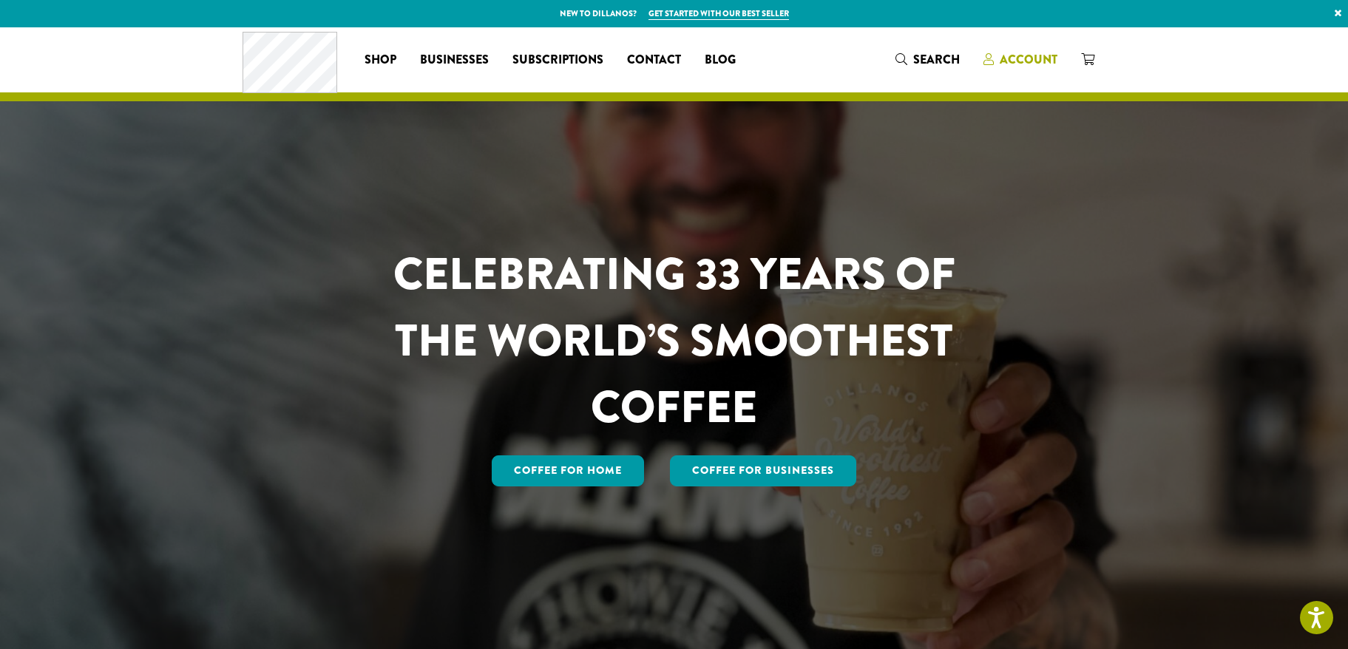
click at [1011, 60] on span "Account" at bounding box center [1029, 59] width 58 height 17
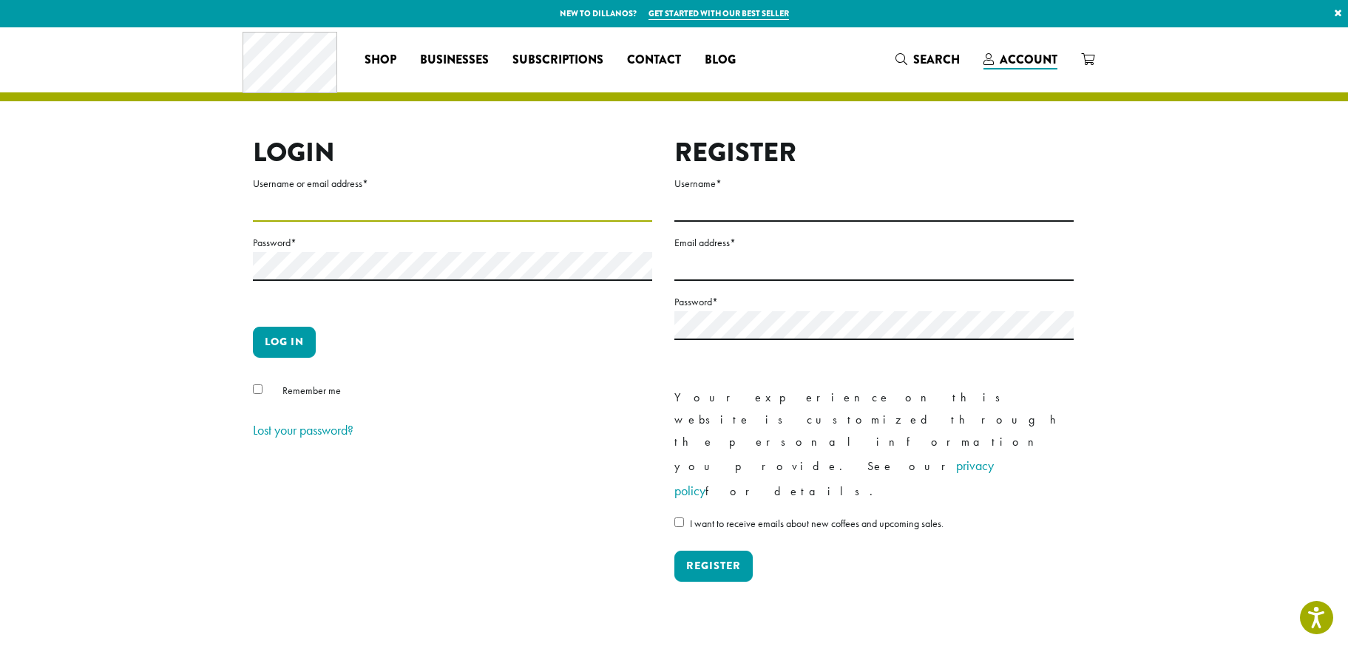
click at [423, 212] on input "Username or email address *" at bounding box center [452, 207] width 399 height 29
type input "**********"
click at [289, 339] on button "Log in" at bounding box center [284, 342] width 63 height 31
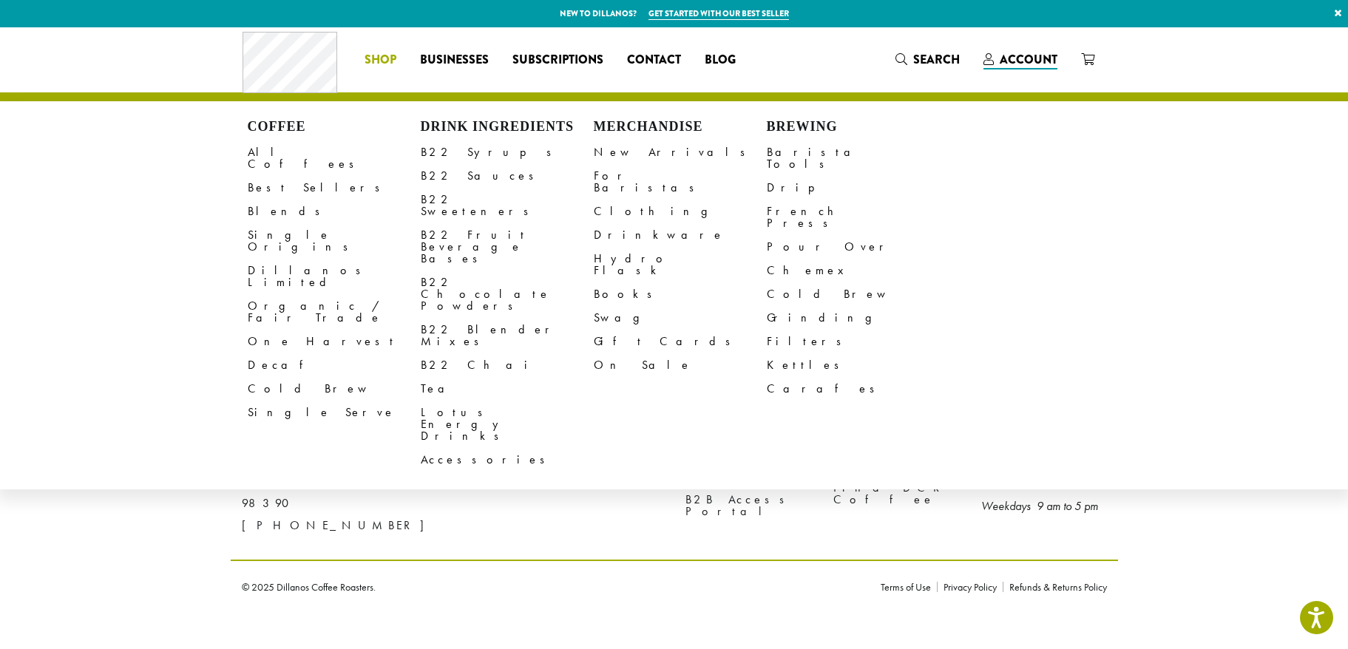
click at [398, 50] on li "Coffee All Coffees Best Sellers Blends Single Origins Dillanos Limited Organic …" at bounding box center [380, 60] width 55 height 24
click at [281, 160] on link "All Coffees" at bounding box center [334, 157] width 173 height 35
click at [296, 148] on link "All Coffees" at bounding box center [334, 157] width 173 height 35
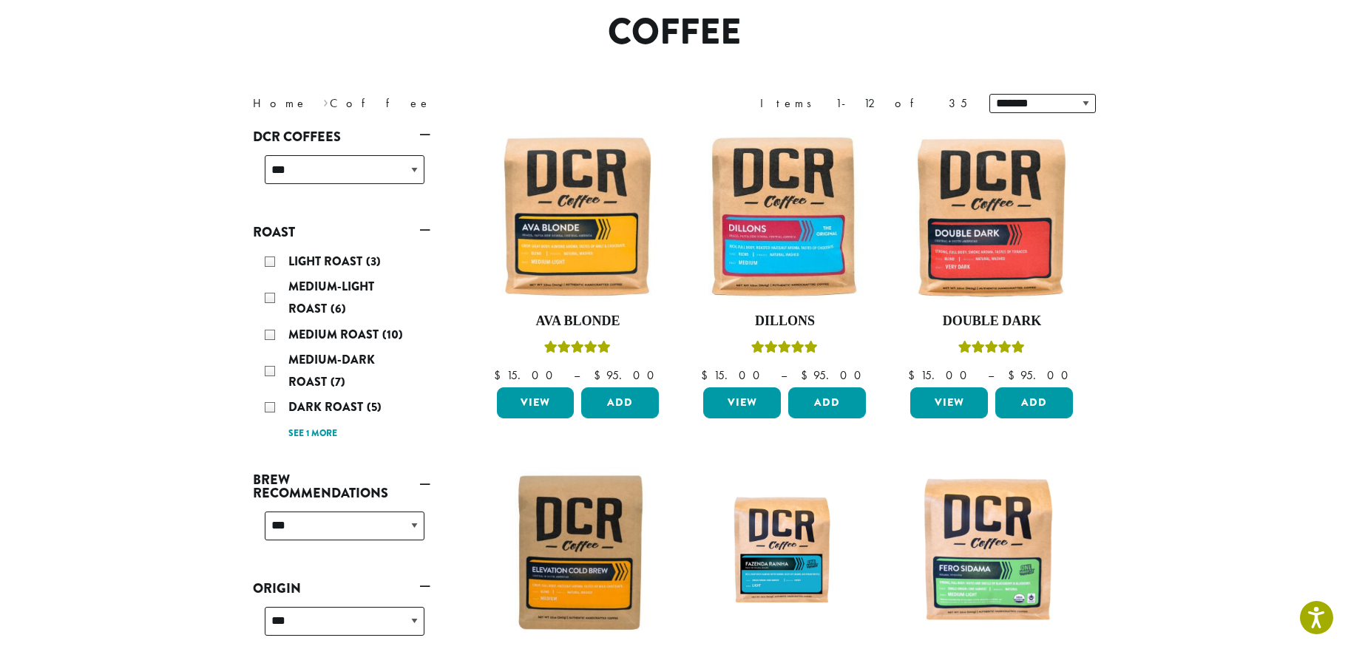
scroll to position [129, 0]
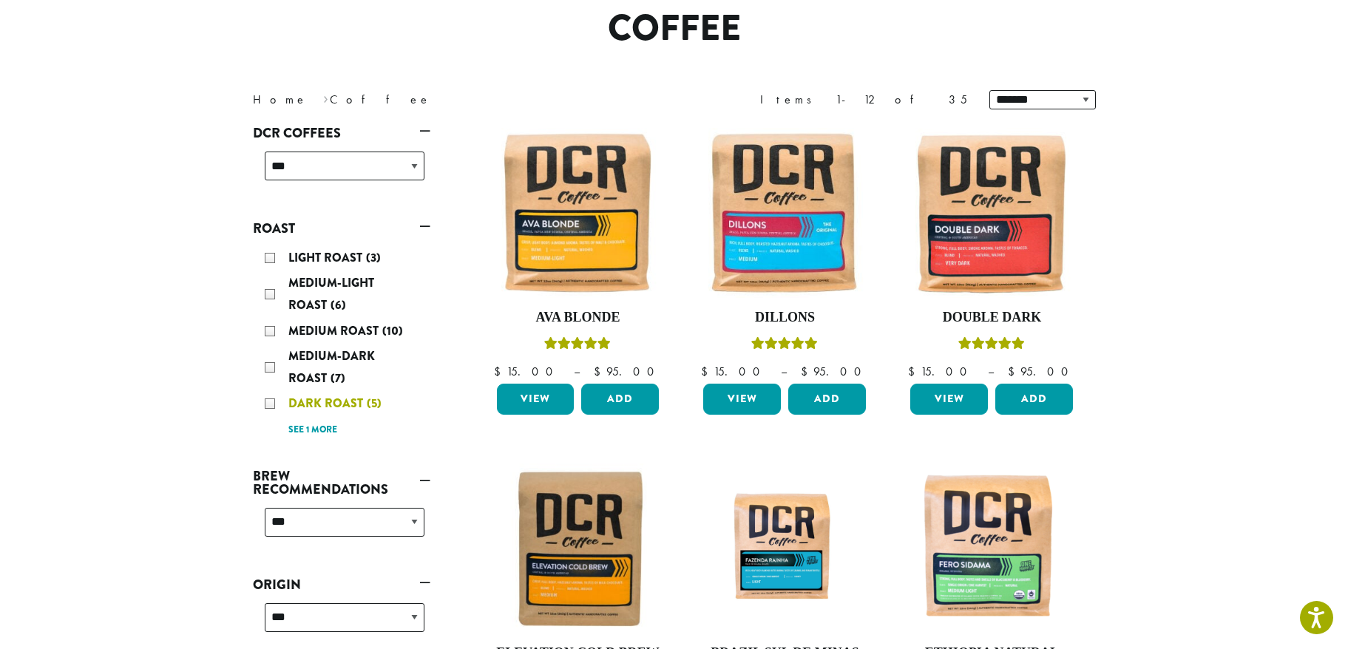
click at [362, 407] on span "Dark Roast" at bounding box center [327, 403] width 78 height 17
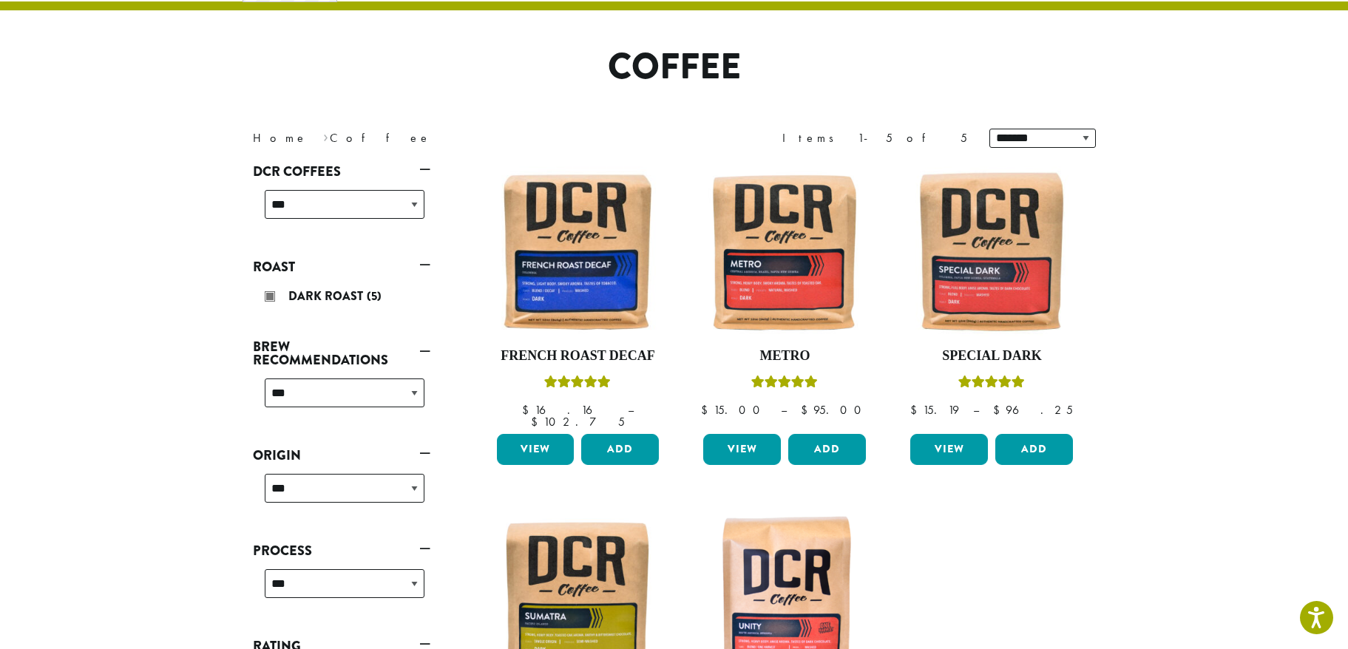
scroll to position [149, 0]
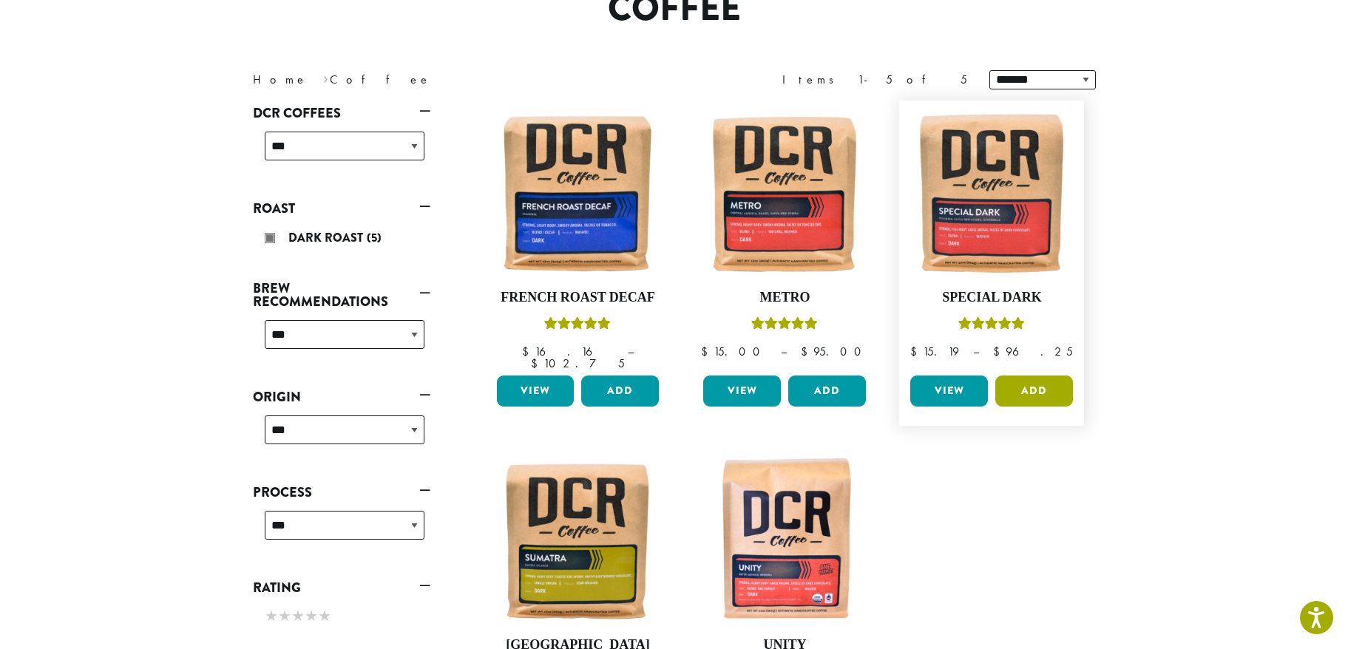
click at [1038, 376] on button "Add" at bounding box center [1034, 391] width 78 height 31
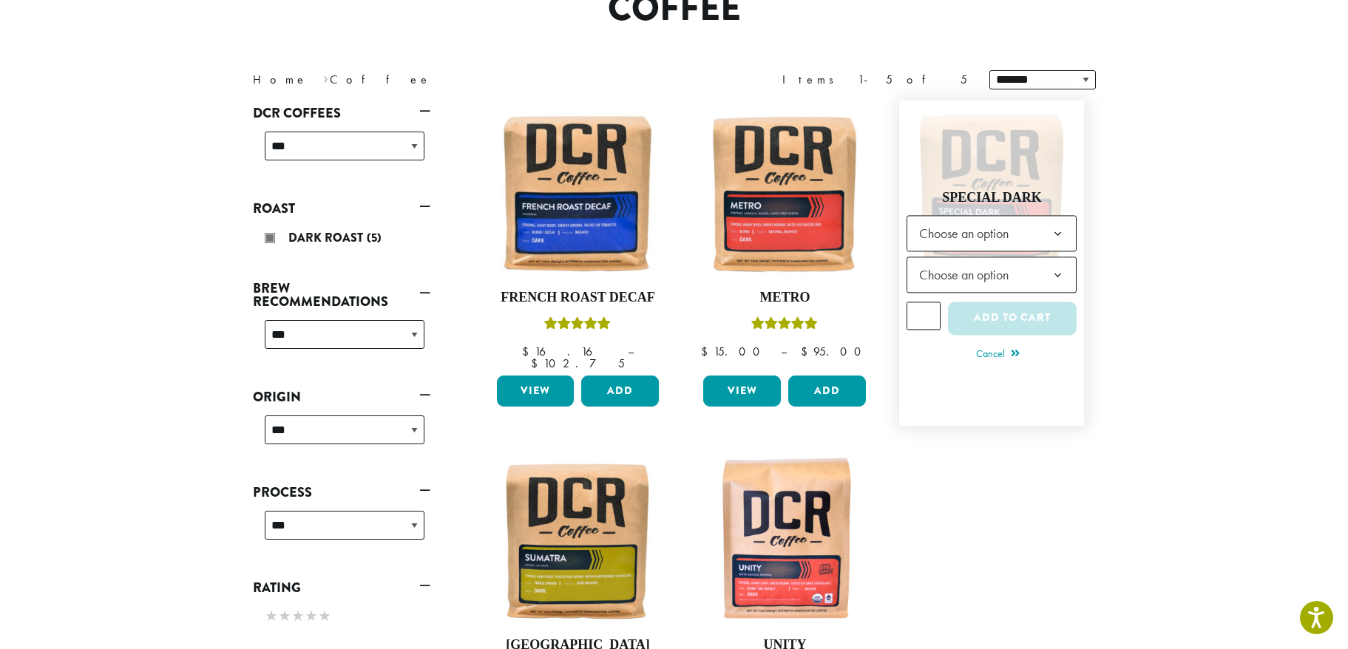
click at [994, 238] on span "Choose an option" at bounding box center [968, 233] width 110 height 29
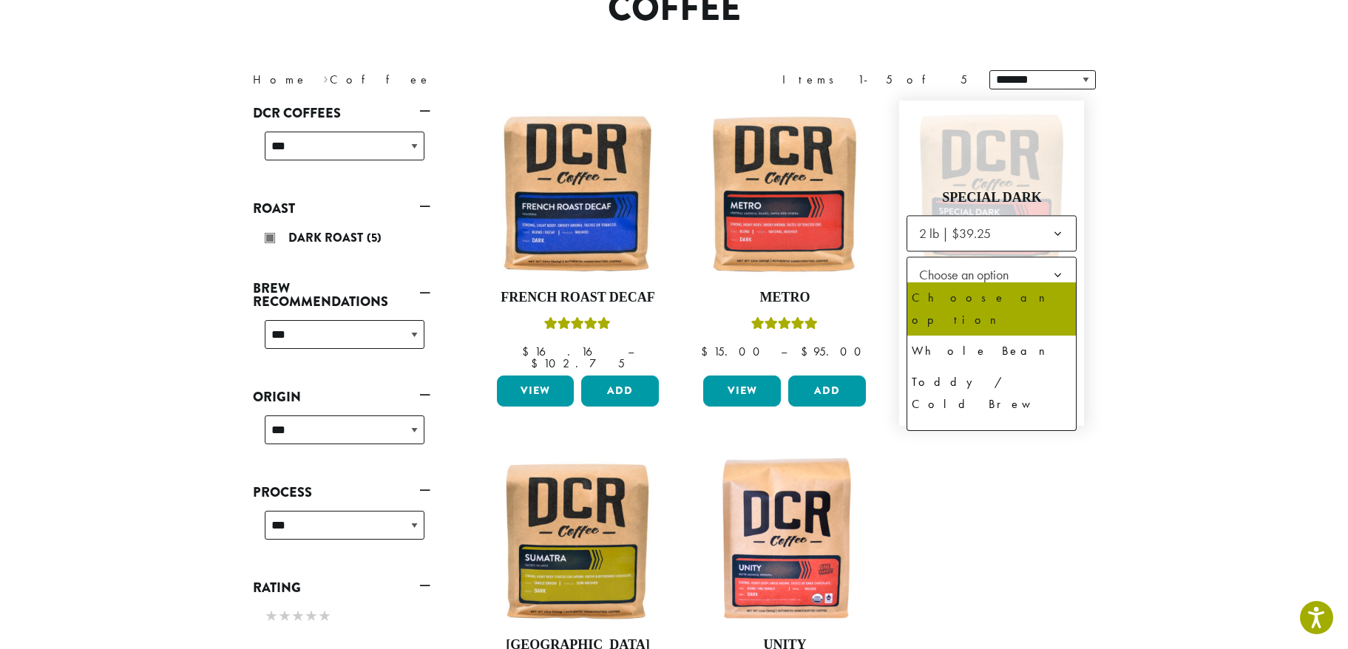
click at [990, 265] on span "Choose an option" at bounding box center [968, 274] width 110 height 29
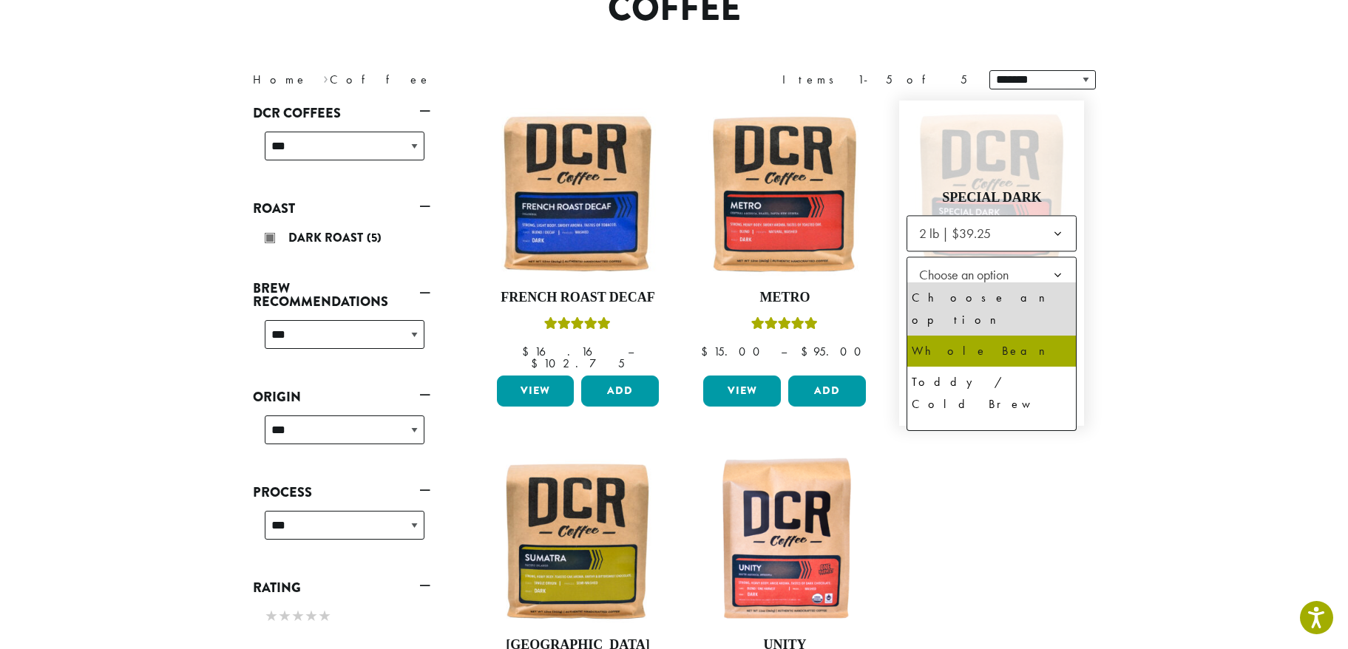
select select "**********"
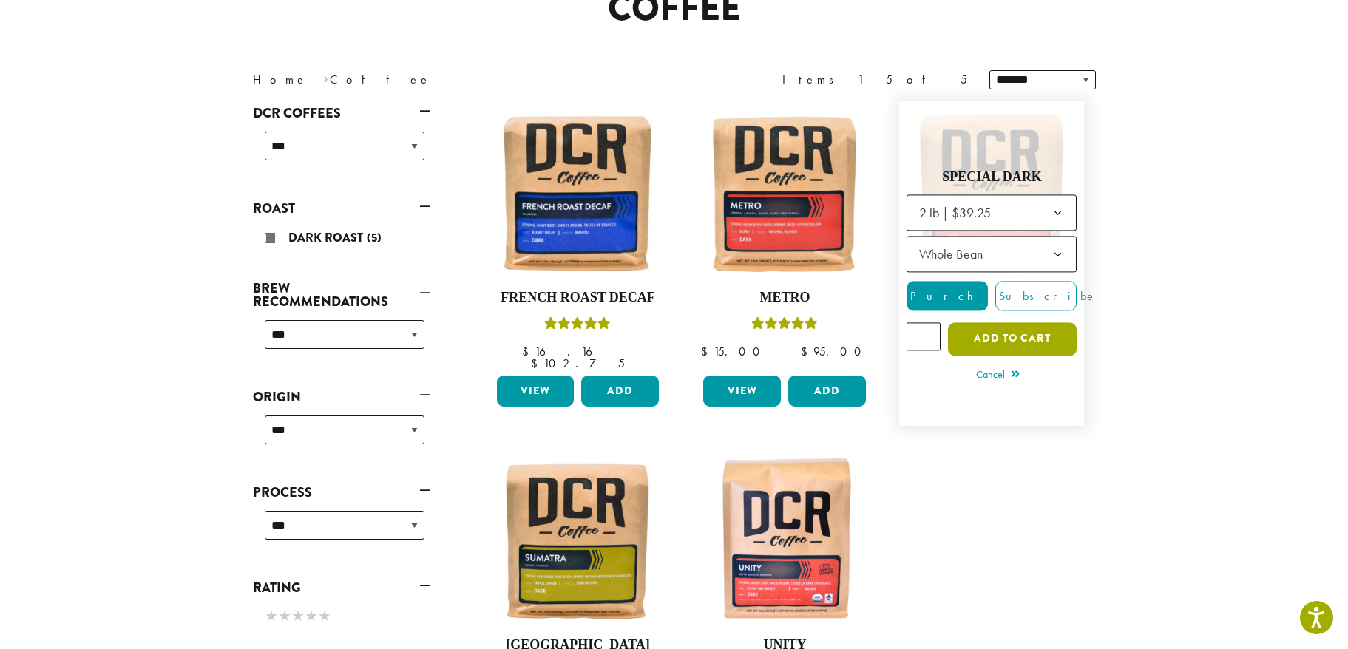
click at [1031, 328] on button "Add to cart" at bounding box center [1012, 338] width 129 height 33
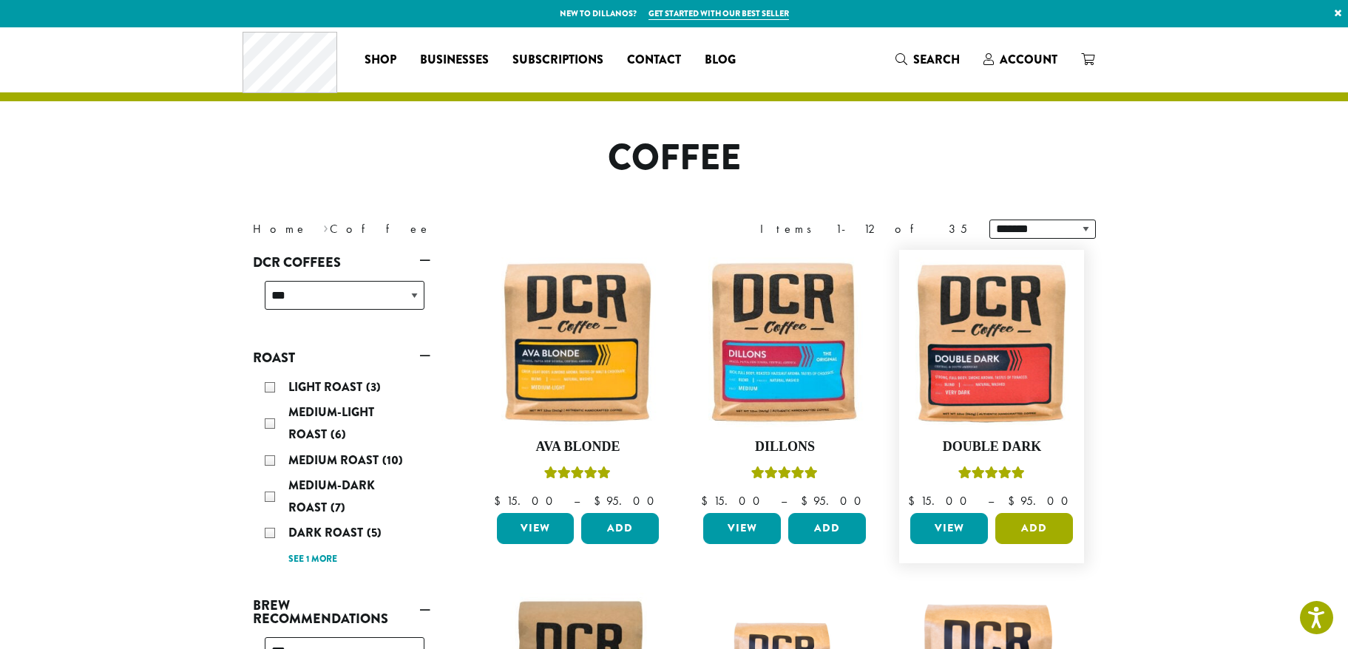
click at [1048, 529] on button "Add" at bounding box center [1034, 528] width 78 height 31
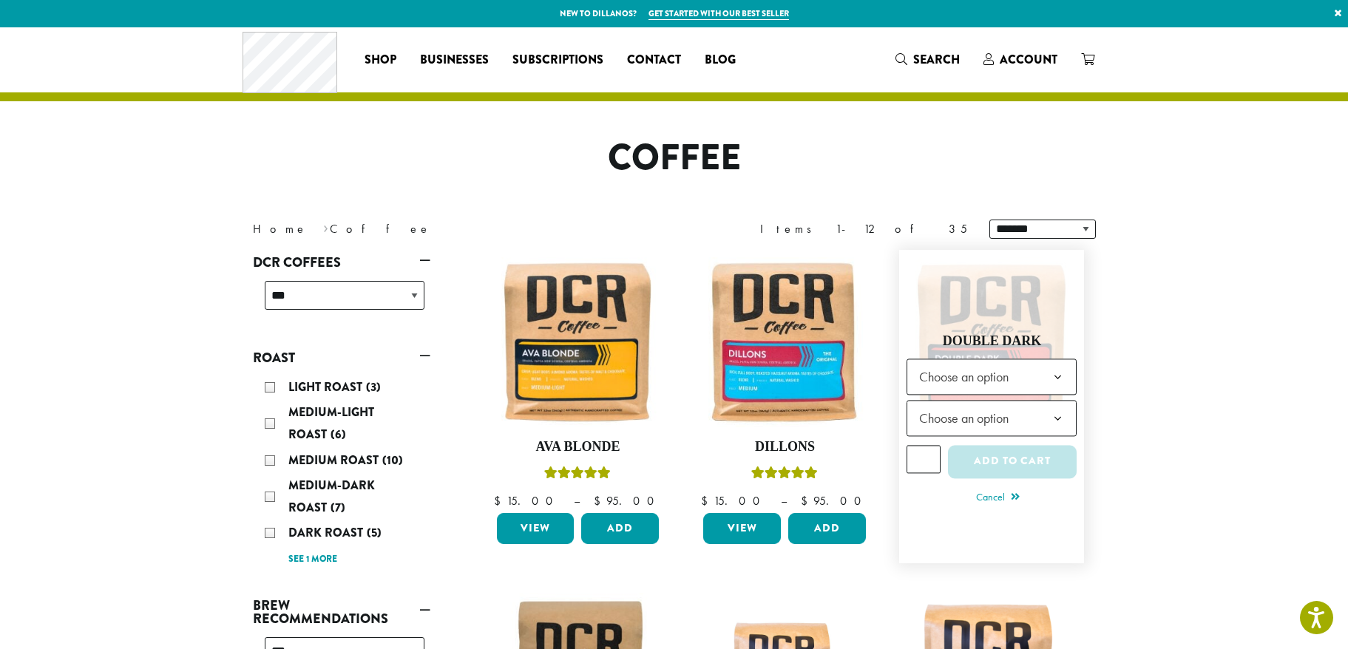
click at [998, 380] on span "Choose an option" at bounding box center [968, 376] width 110 height 29
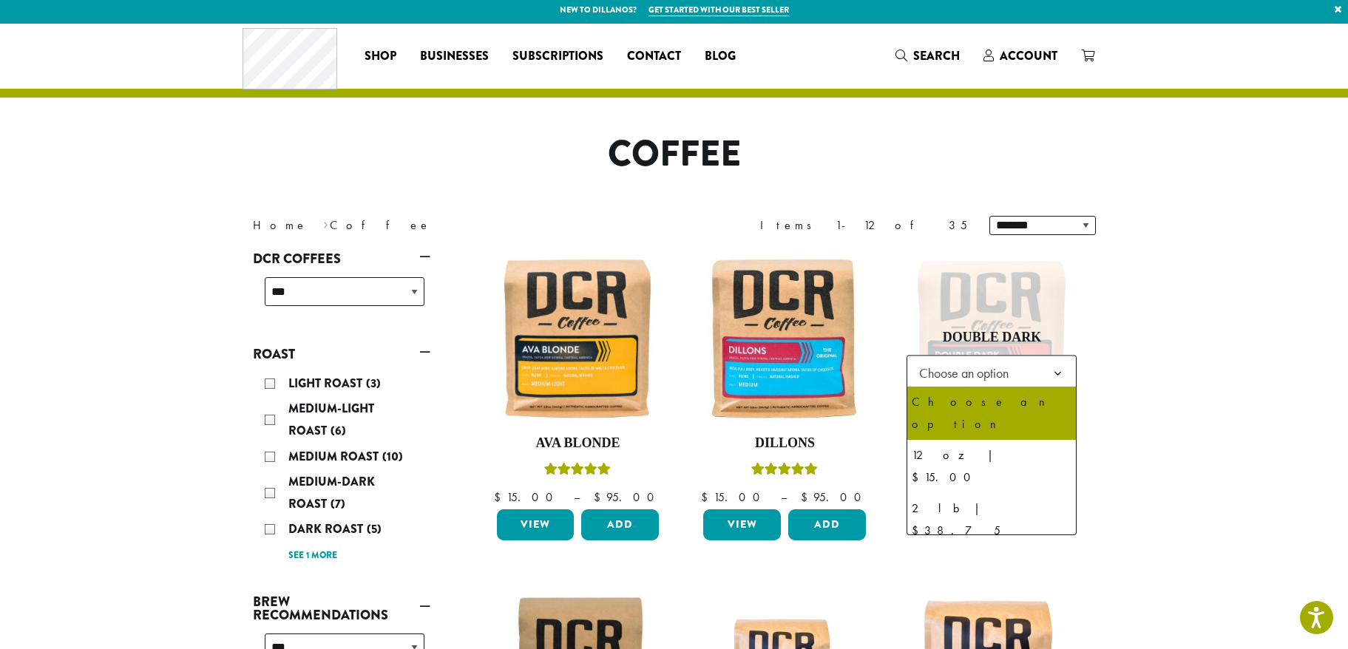
scroll to position [4, 0]
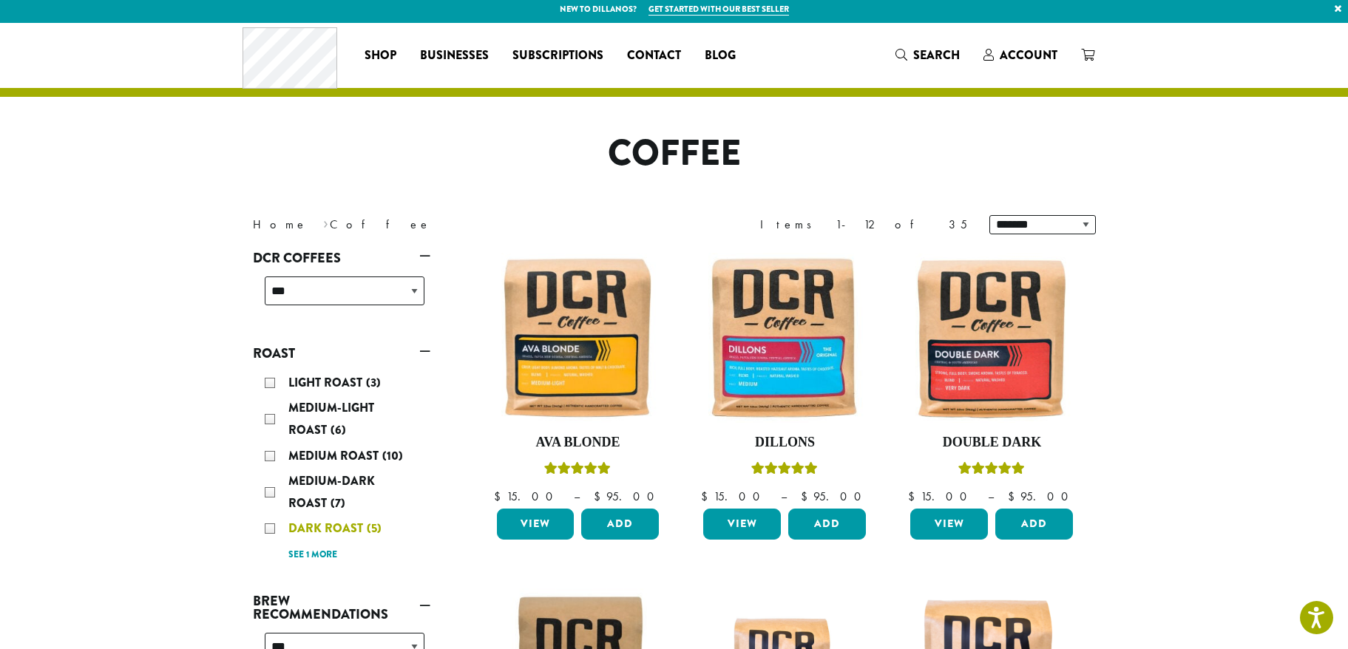
click at [331, 529] on span "Dark Roast" at bounding box center [327, 528] width 78 height 17
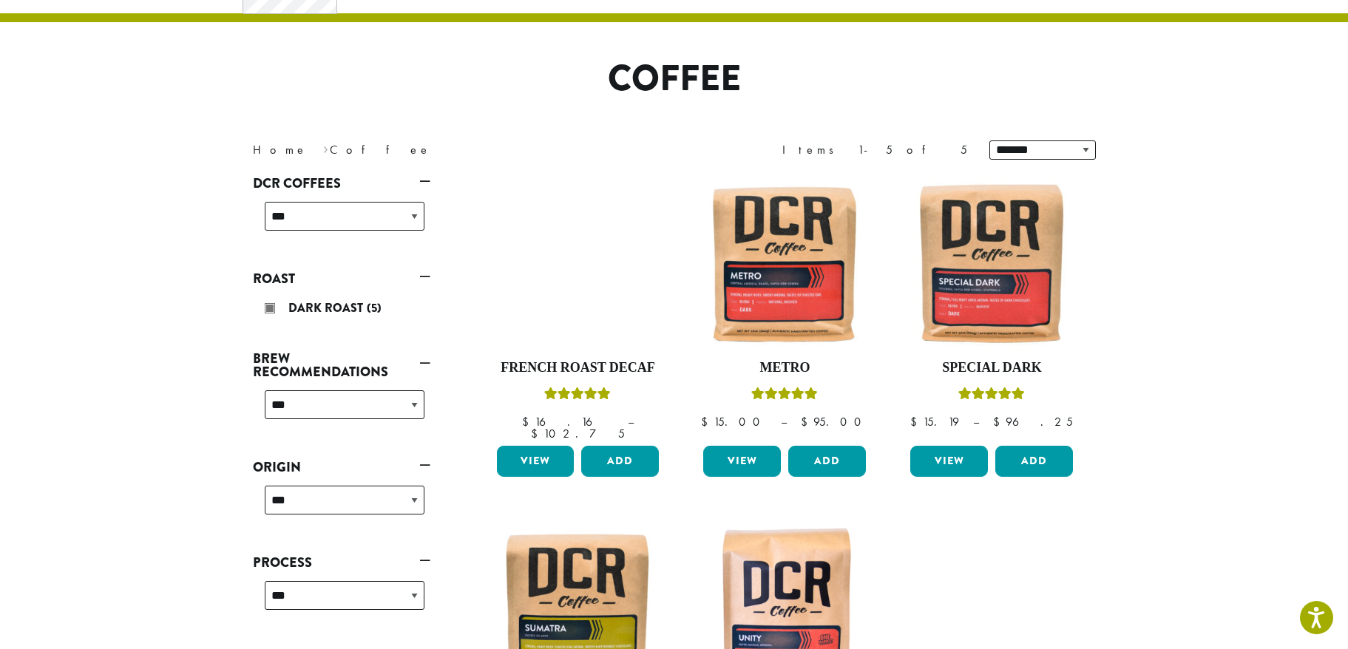
scroll to position [91, 0]
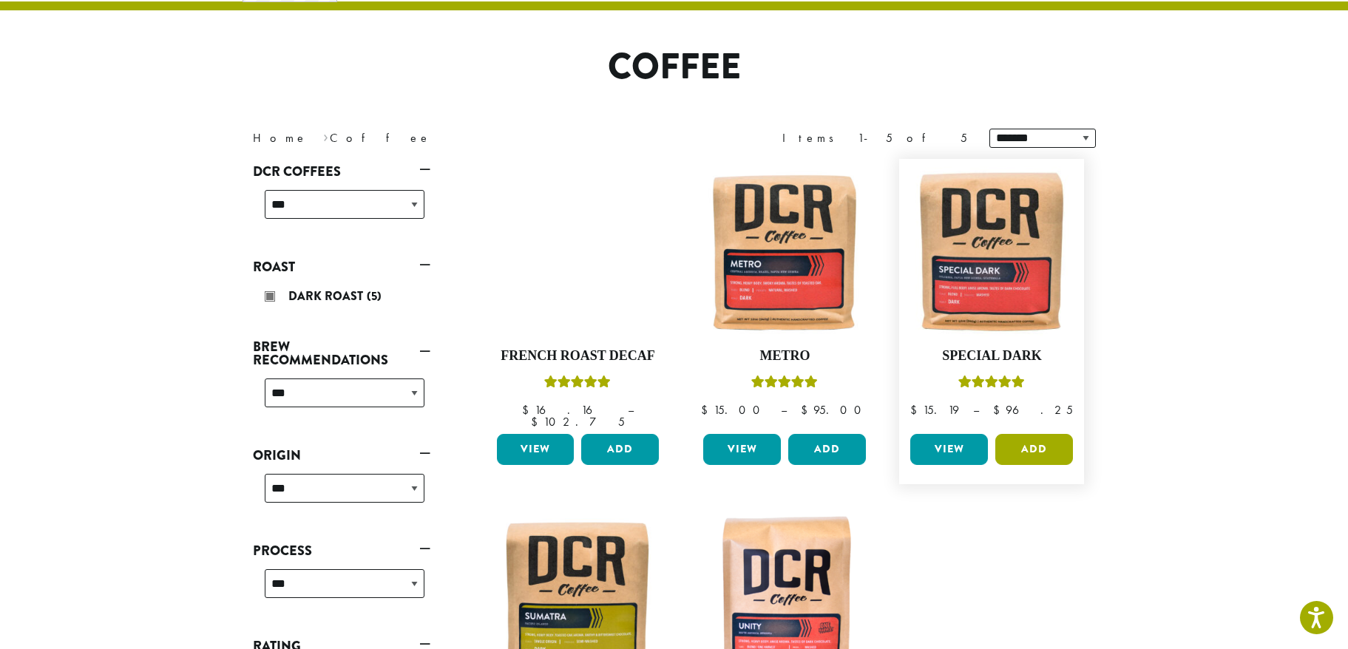
click at [1031, 440] on button "Add" at bounding box center [1034, 449] width 78 height 31
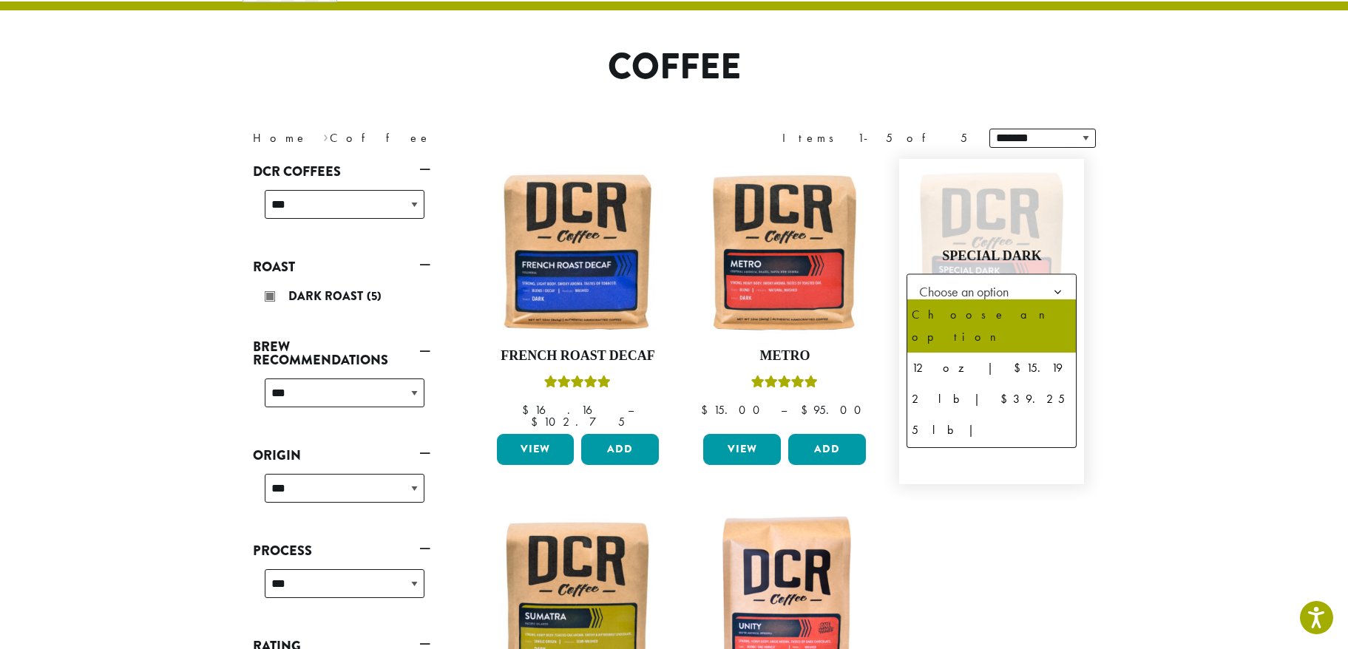
click at [991, 277] on span "Choose an option" at bounding box center [968, 291] width 110 height 29
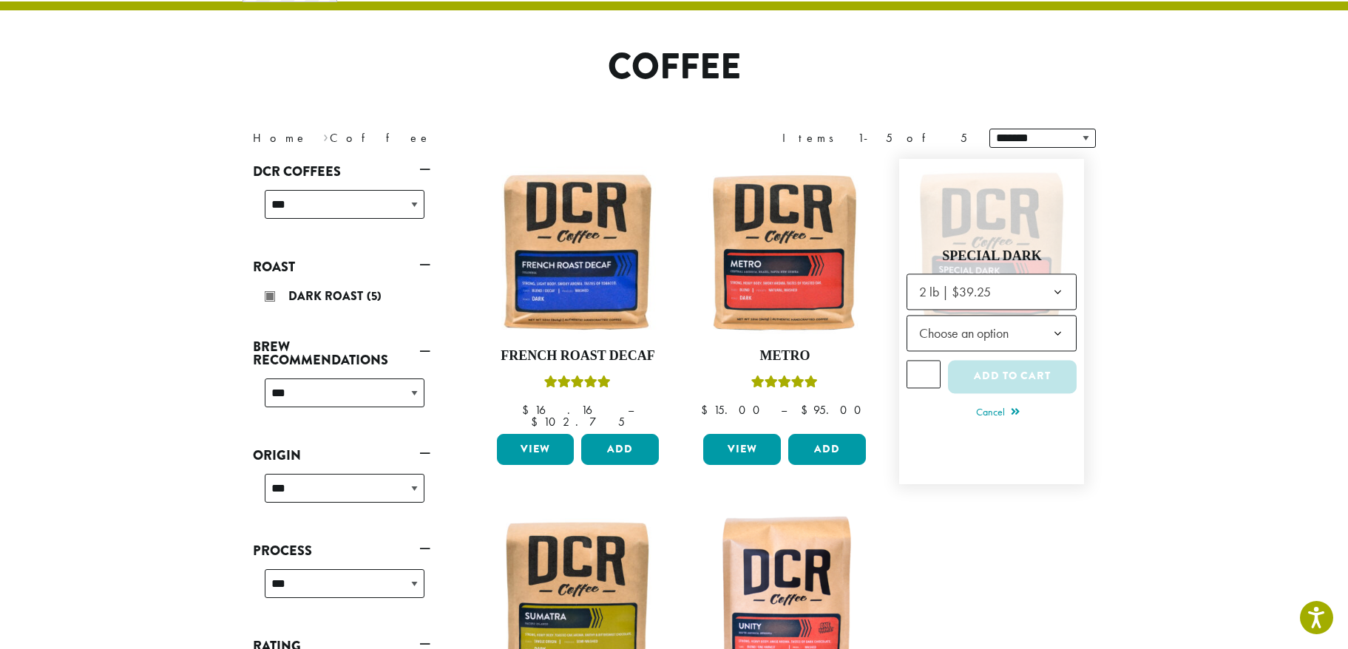
click at [1005, 325] on span "Choose an option" at bounding box center [968, 333] width 110 height 29
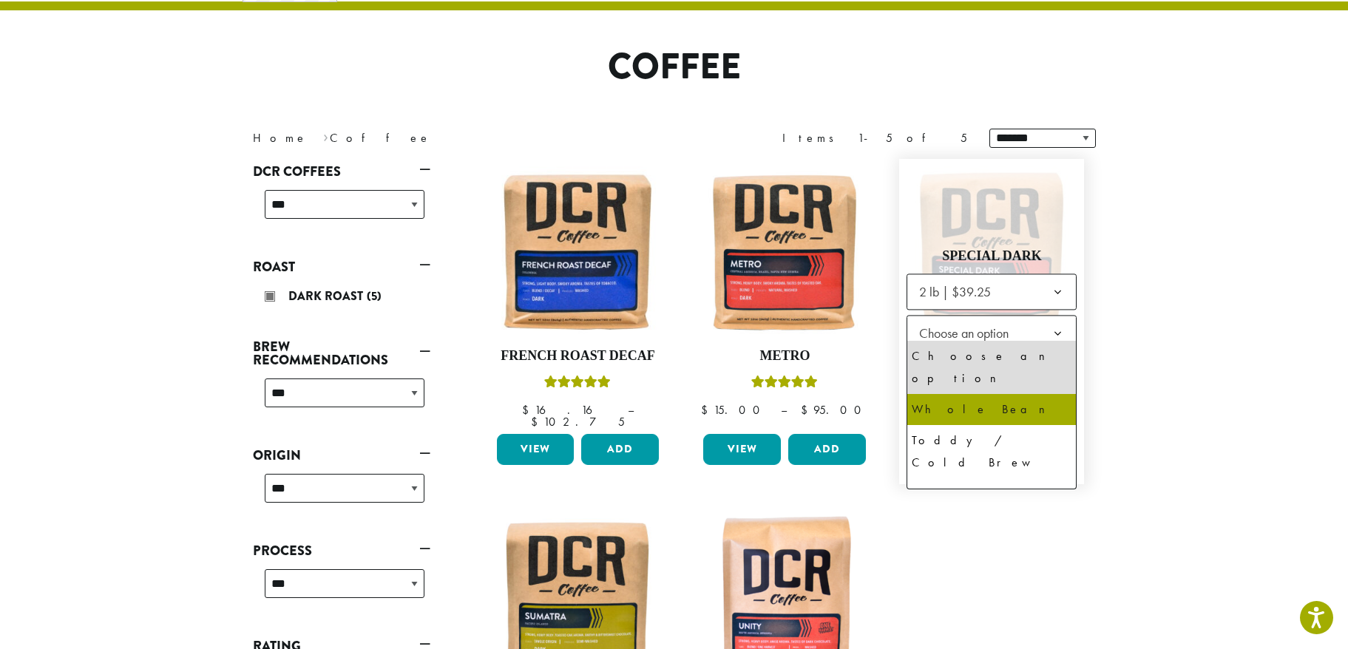
select select "**********"
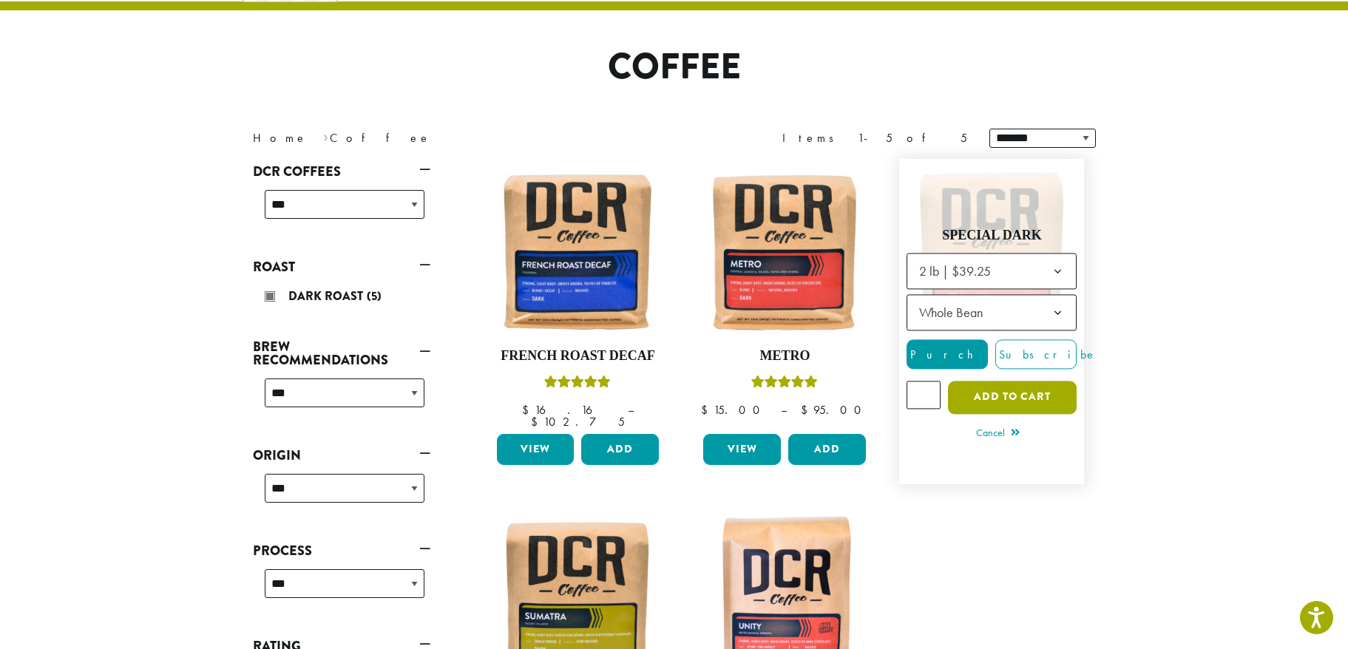
click at [1030, 385] on button "Add to cart" at bounding box center [1012, 397] width 129 height 33
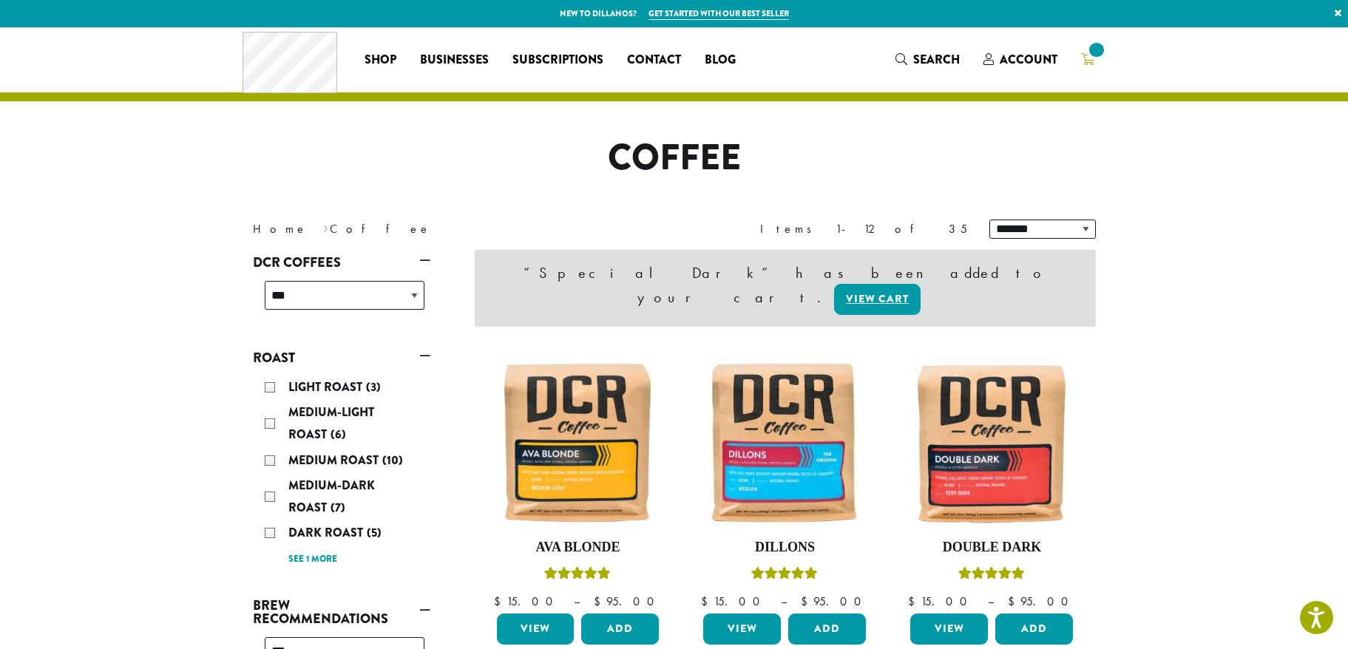
click at [1092, 59] on span at bounding box center [1096, 50] width 20 height 20
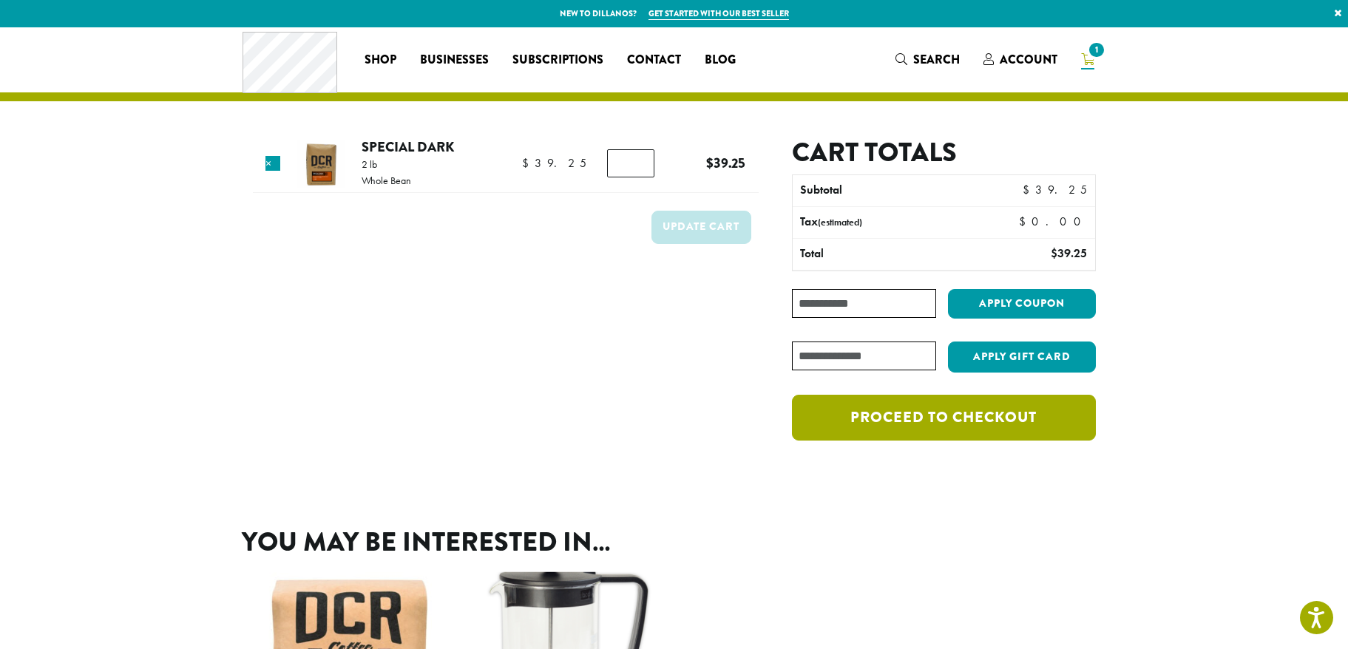
click at [979, 419] on link "Proceed to checkout" at bounding box center [943, 418] width 303 height 46
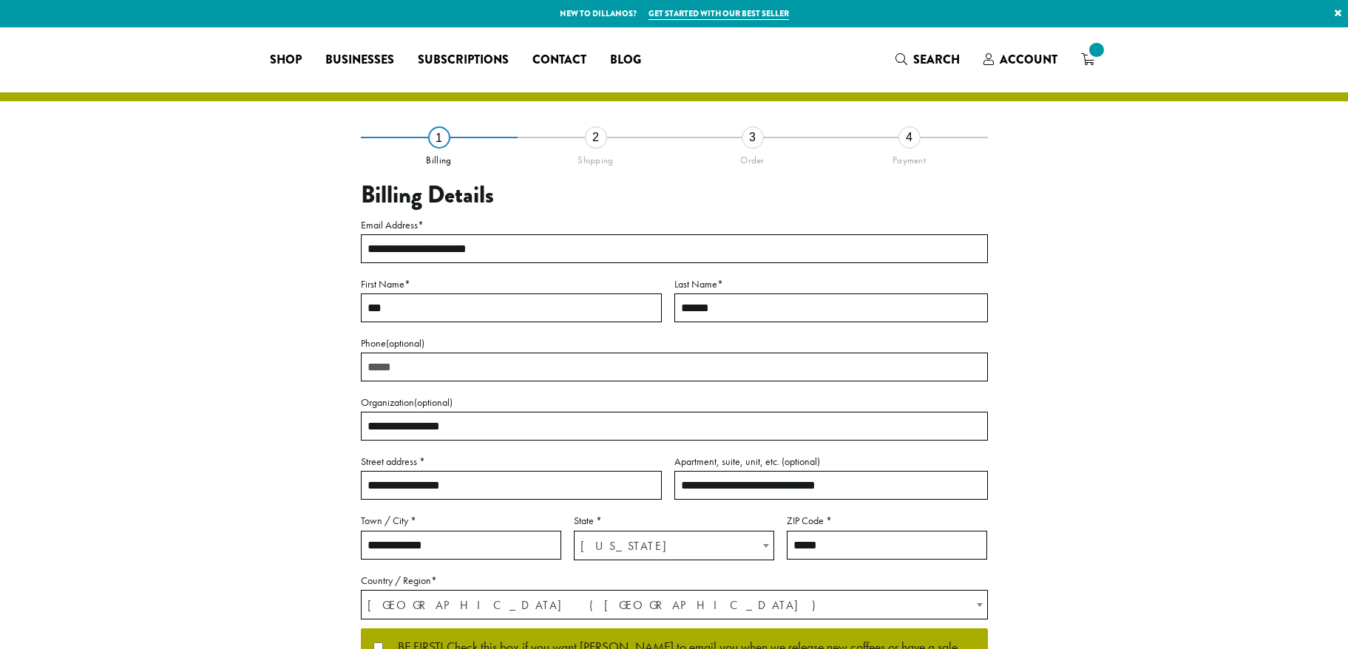
select select "**"
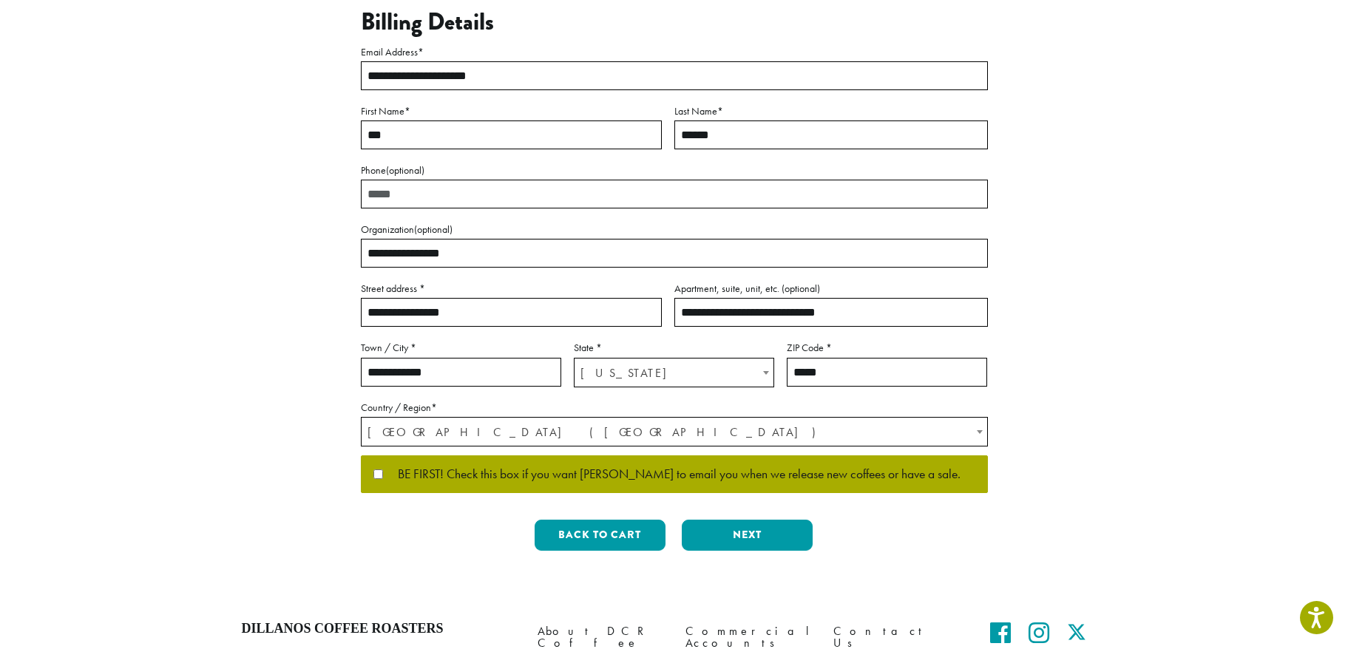
scroll to position [311, 0]
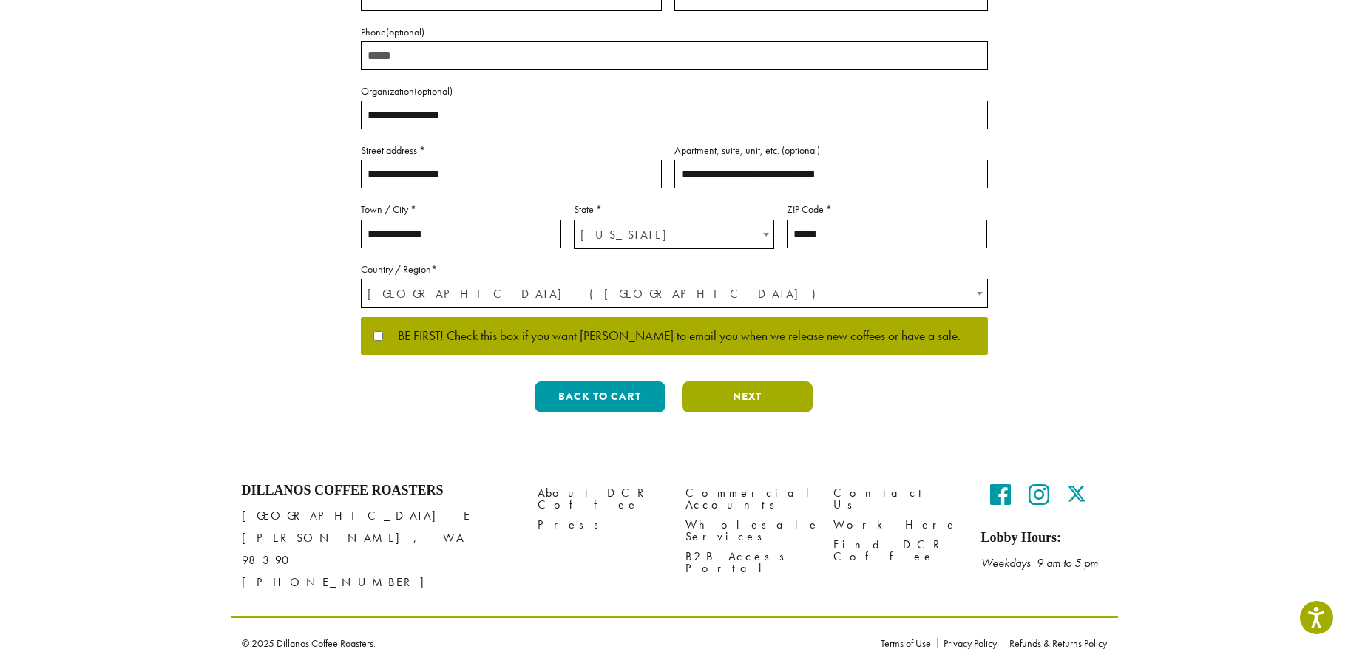
click at [776, 401] on button "Next" at bounding box center [747, 397] width 131 height 31
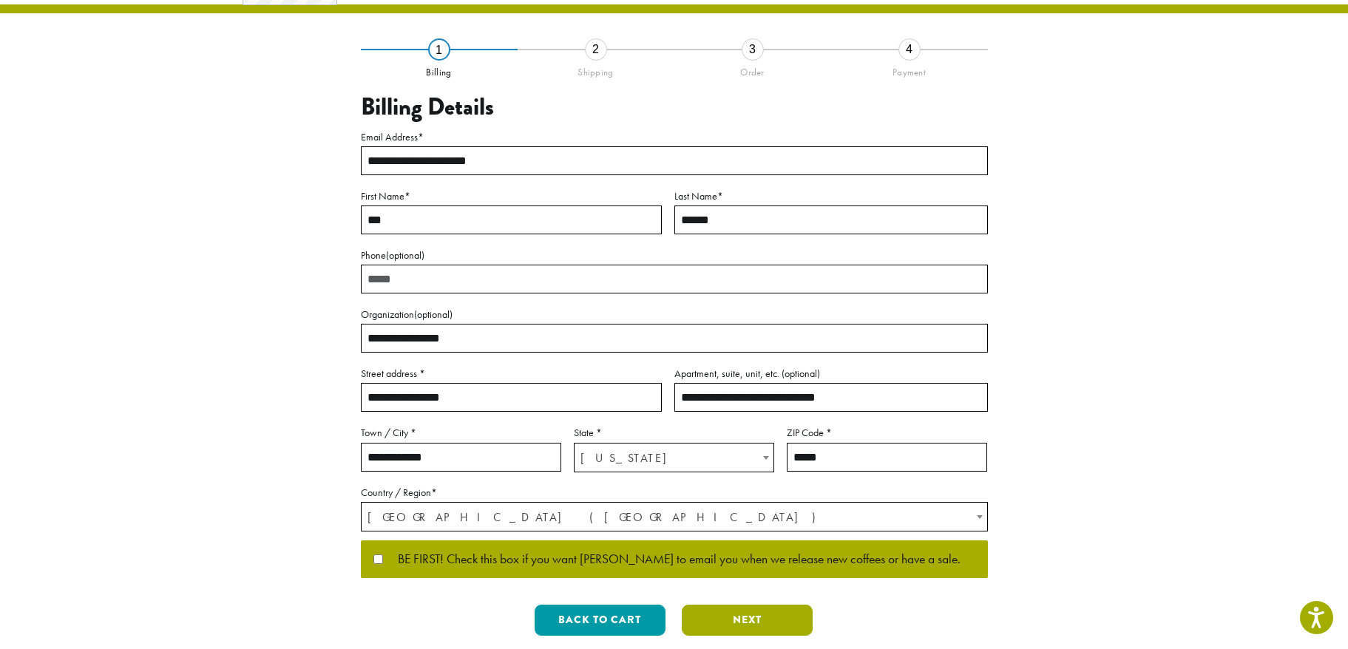
scroll to position [0, 0]
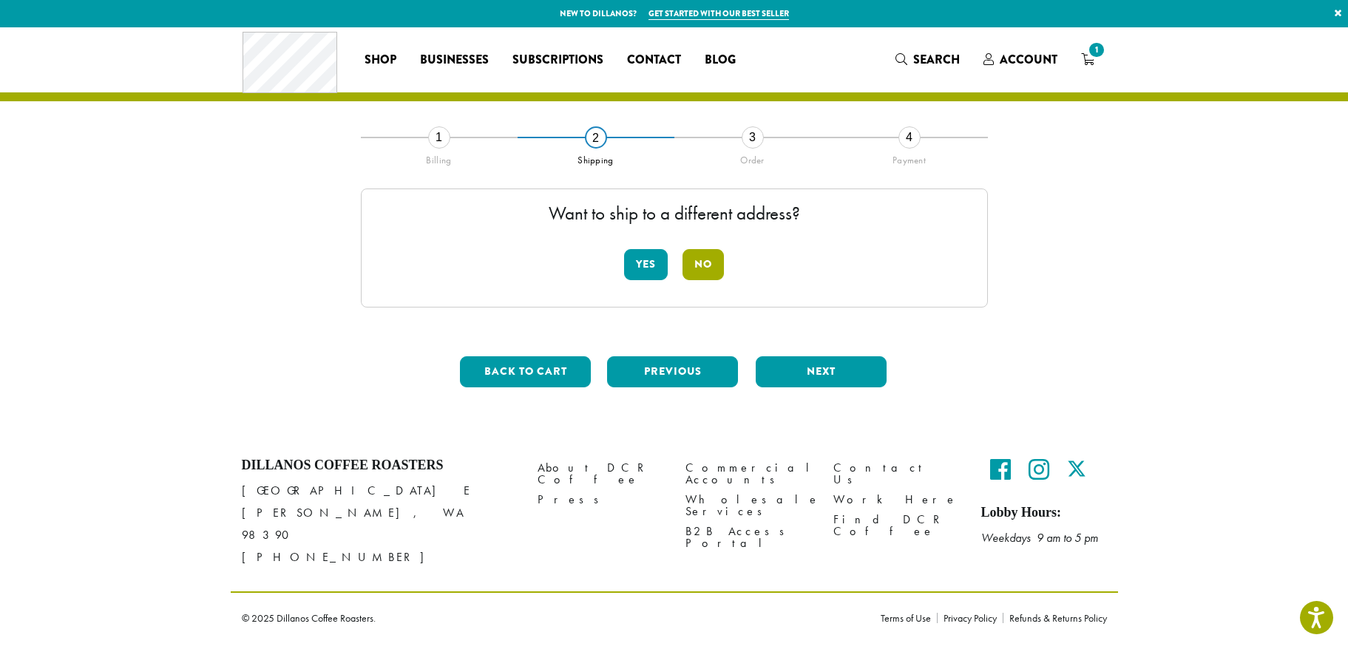
click at [703, 260] on button "No" at bounding box center [702, 264] width 41 height 31
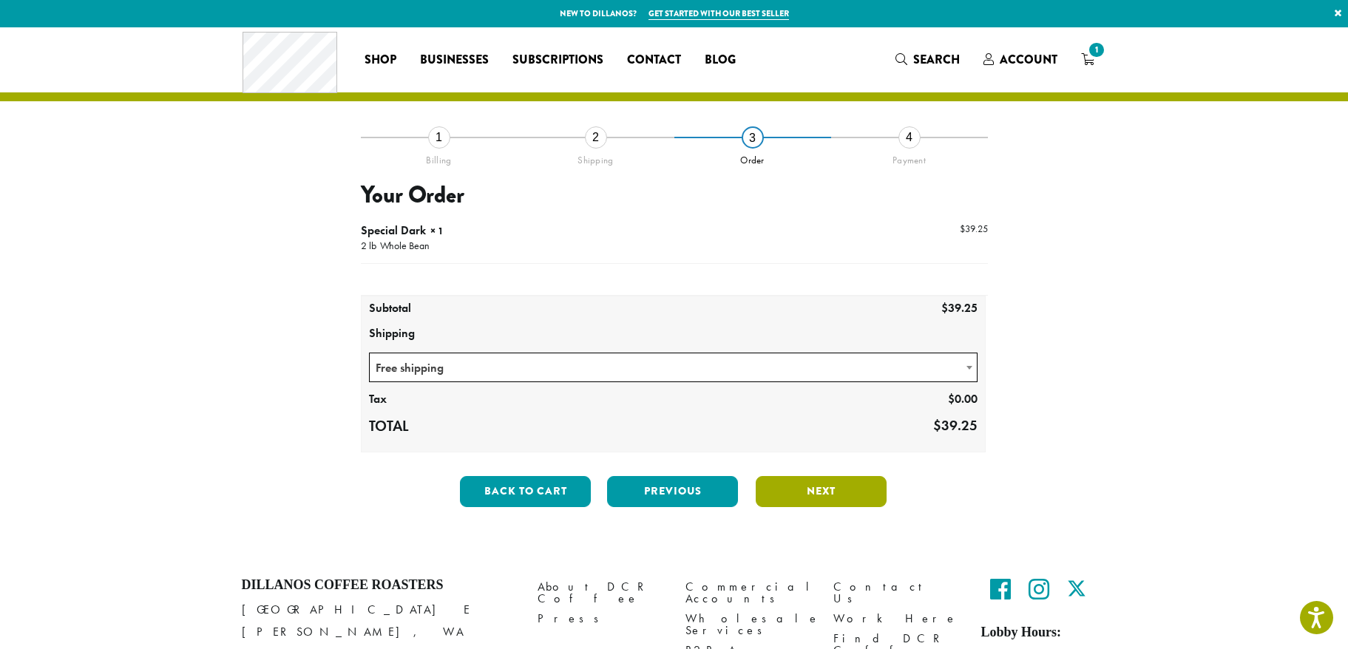
click at [843, 493] on button "Next" at bounding box center [821, 491] width 131 height 31
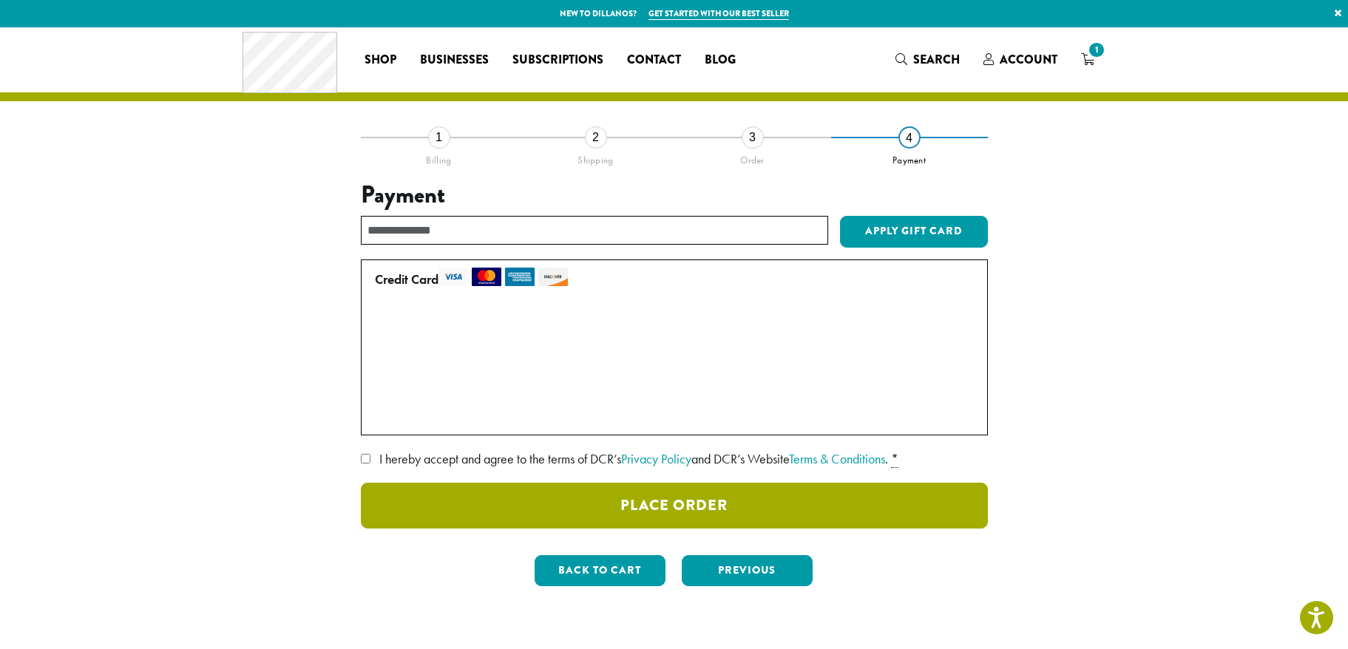
click at [614, 507] on button "Place Order" at bounding box center [674, 506] width 627 height 46
